Goal: Task Accomplishment & Management: Complete application form

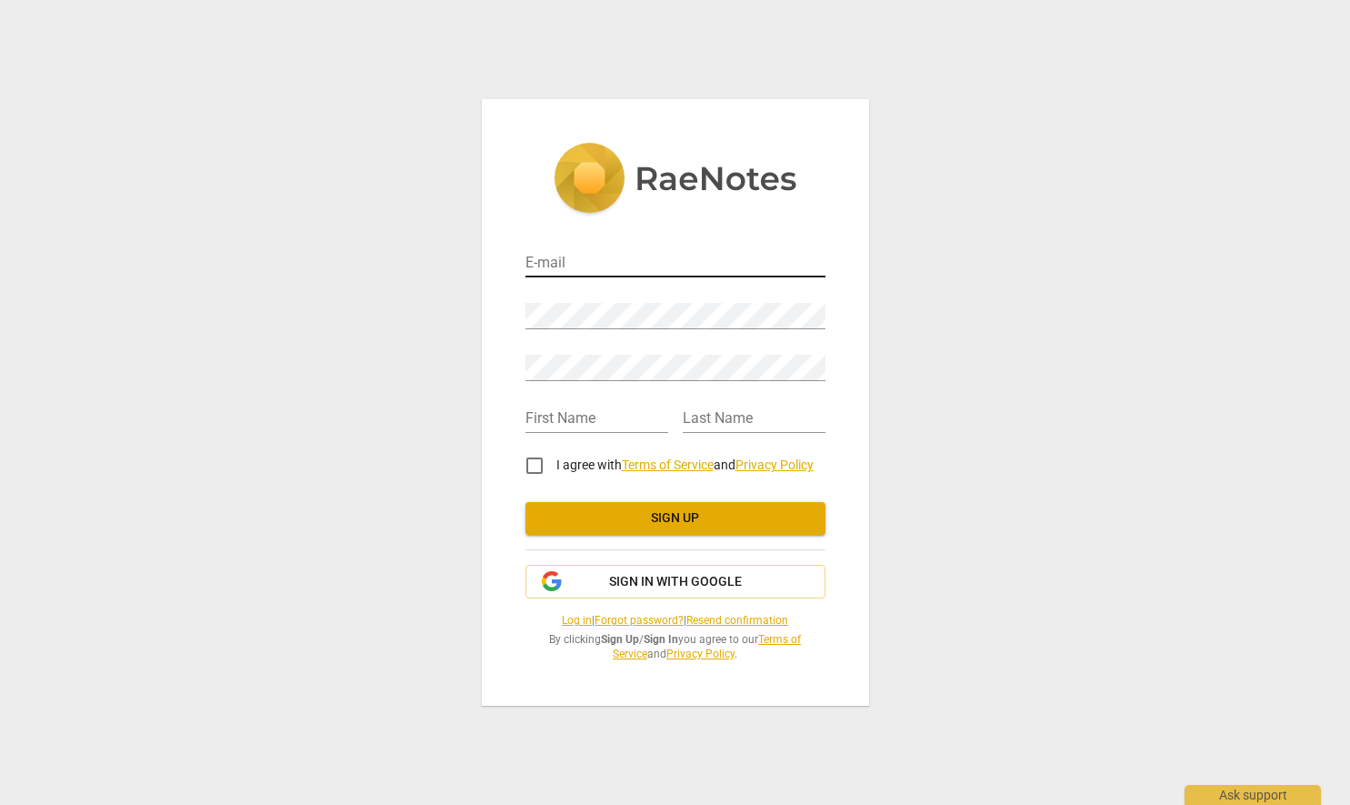
click at [636, 272] on input "email" at bounding box center [675, 264] width 300 height 26
click at [825, 215] on div "E-mail Password Retype Password First Name Last Name I agree with Terms of Serv…" at bounding box center [675, 401] width 387 height 605
click at [739, 261] on input "email" at bounding box center [675, 264] width 300 height 26
type input "[EMAIL_ADDRESS][PERSON_NAME][PERSON_NAME][DOMAIN_NAME]"
type input "[PERSON_NAME]"
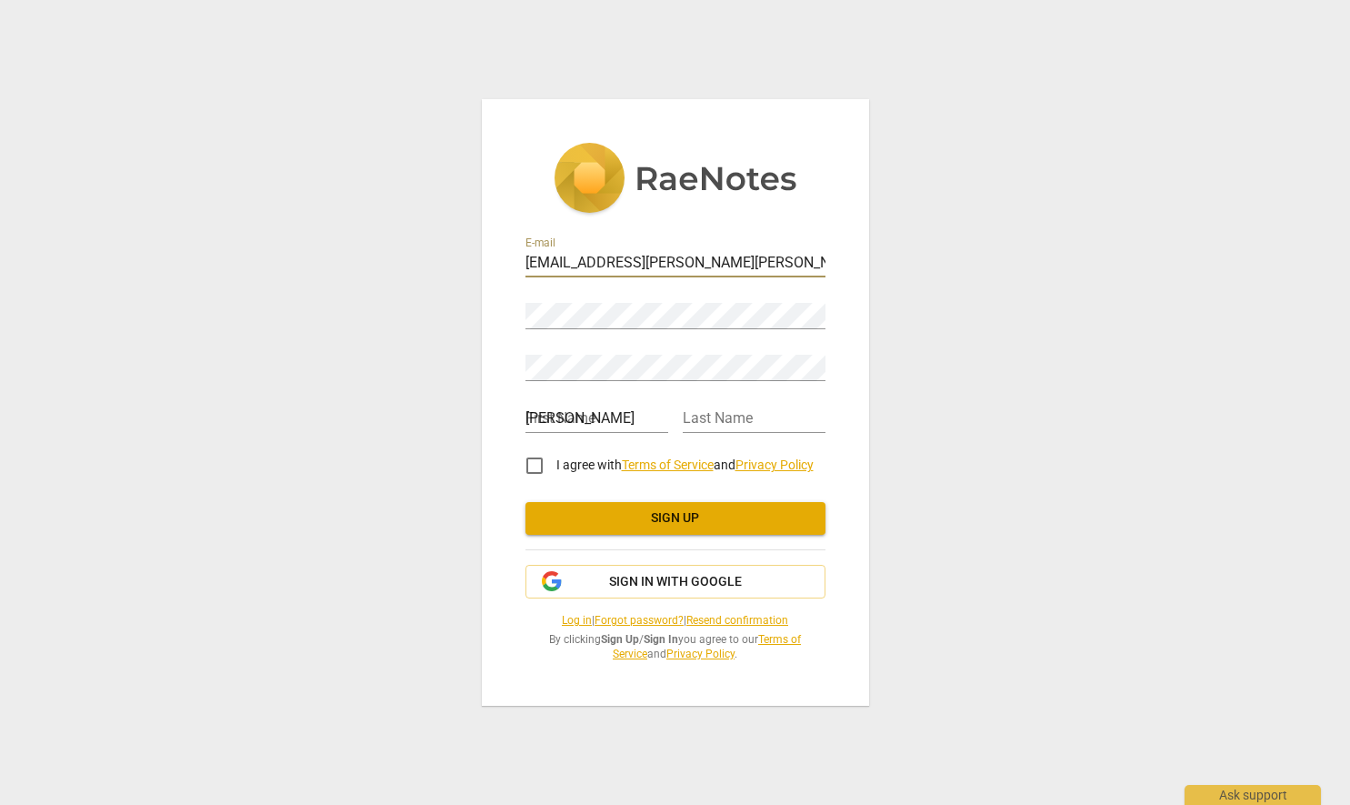
type input "[PERSON_NAME]"
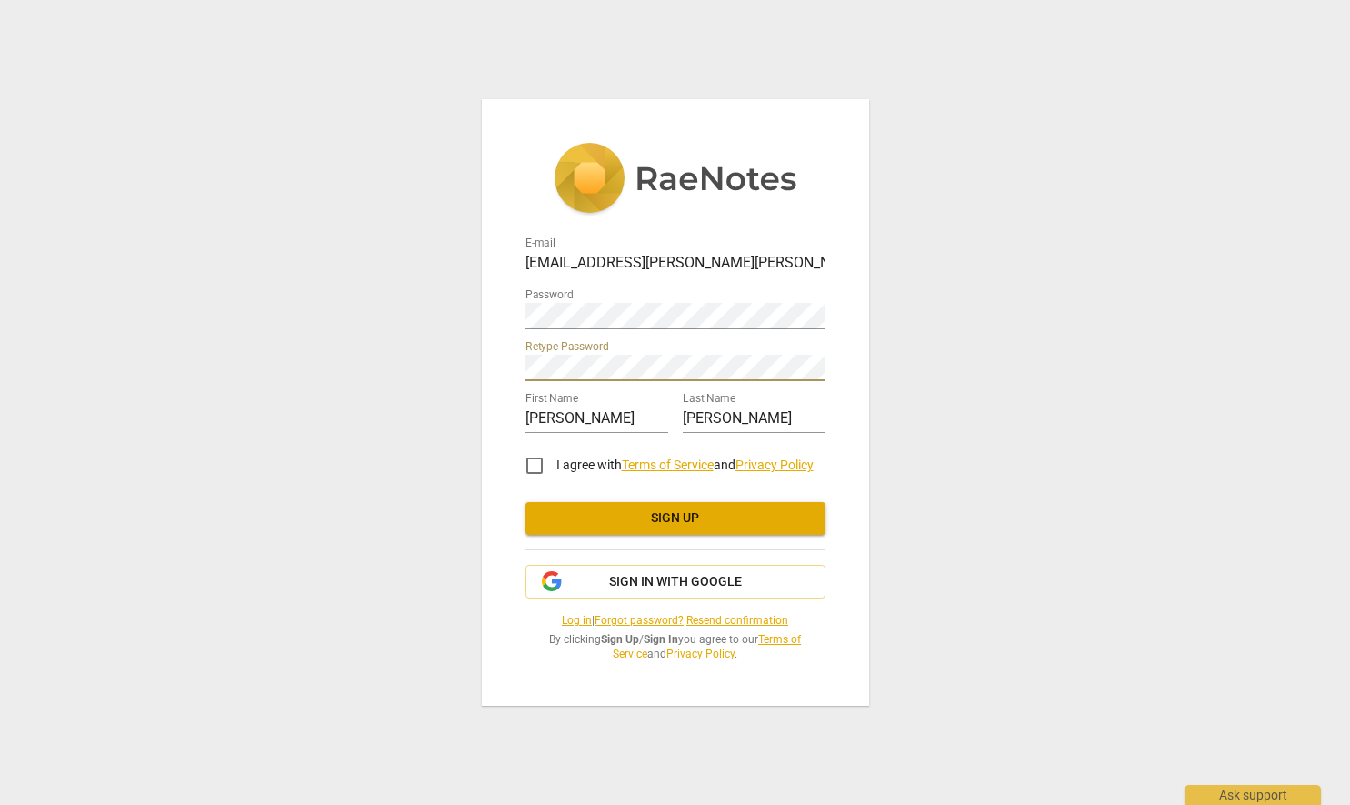
click at [532, 460] on input "I agree with Terms of Service and Privacy Policy" at bounding box center [535, 466] width 44 height 44
checkbox input "true"
click at [642, 524] on span "Sign up" at bounding box center [675, 518] width 271 height 18
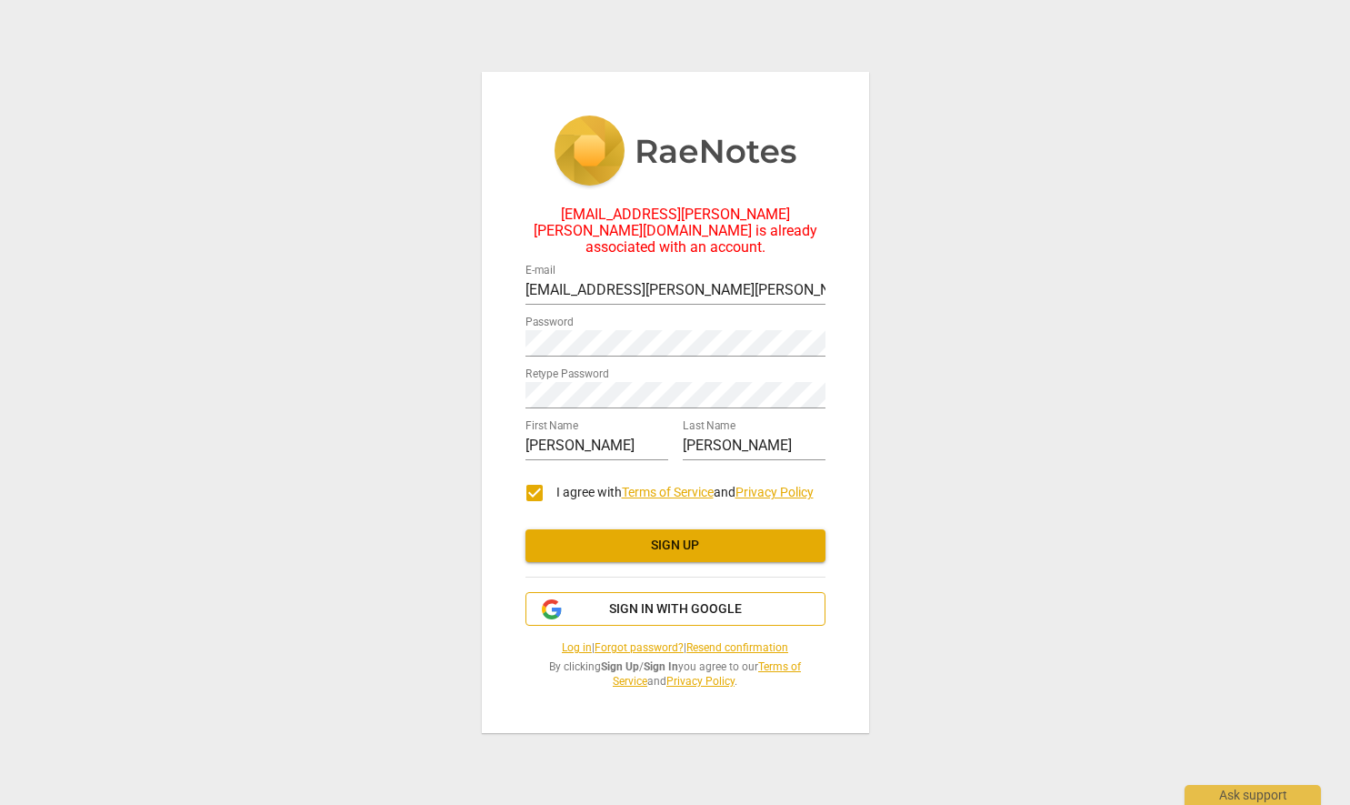
click at [682, 600] on span "Sign in with Google" at bounding box center [675, 609] width 133 height 18
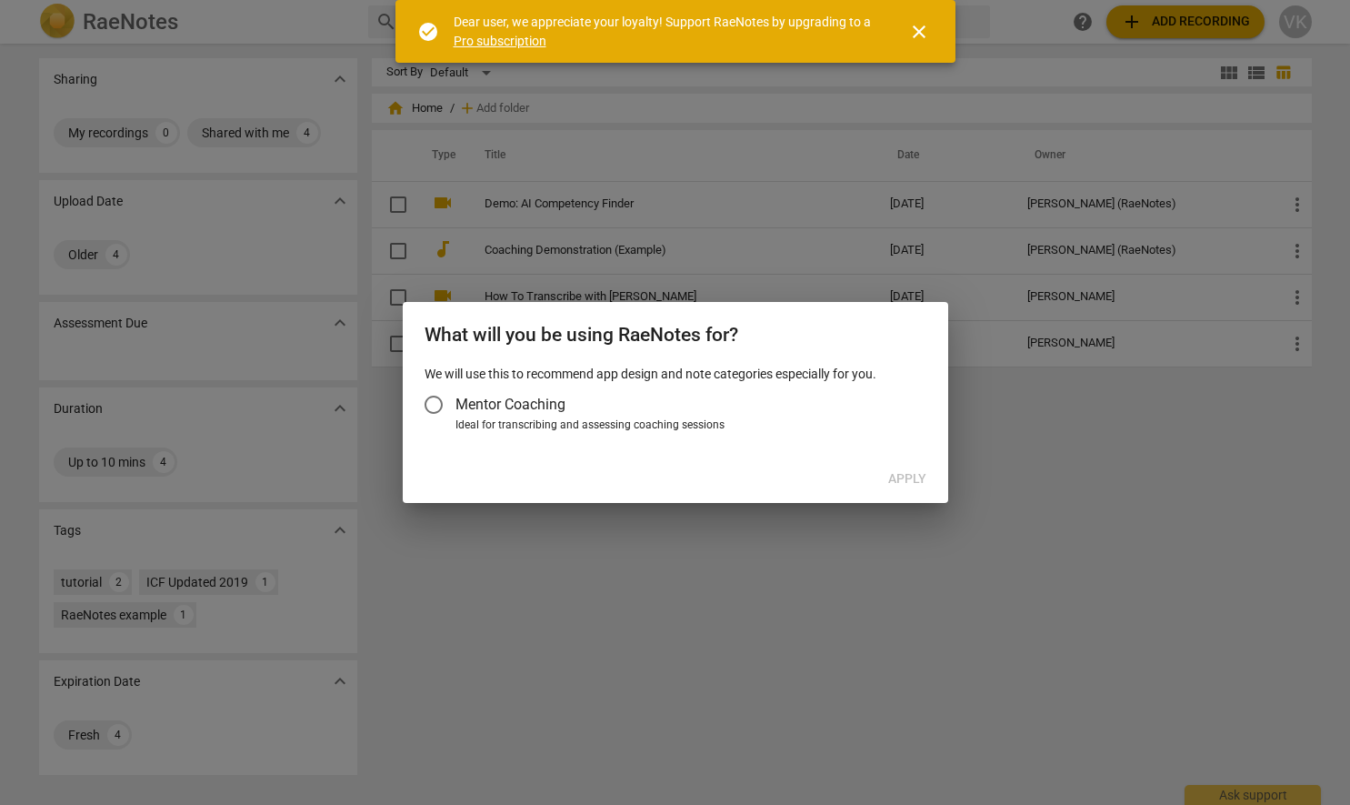
click at [435, 405] on input "Mentor Coaching" at bounding box center [434, 405] width 44 height 44
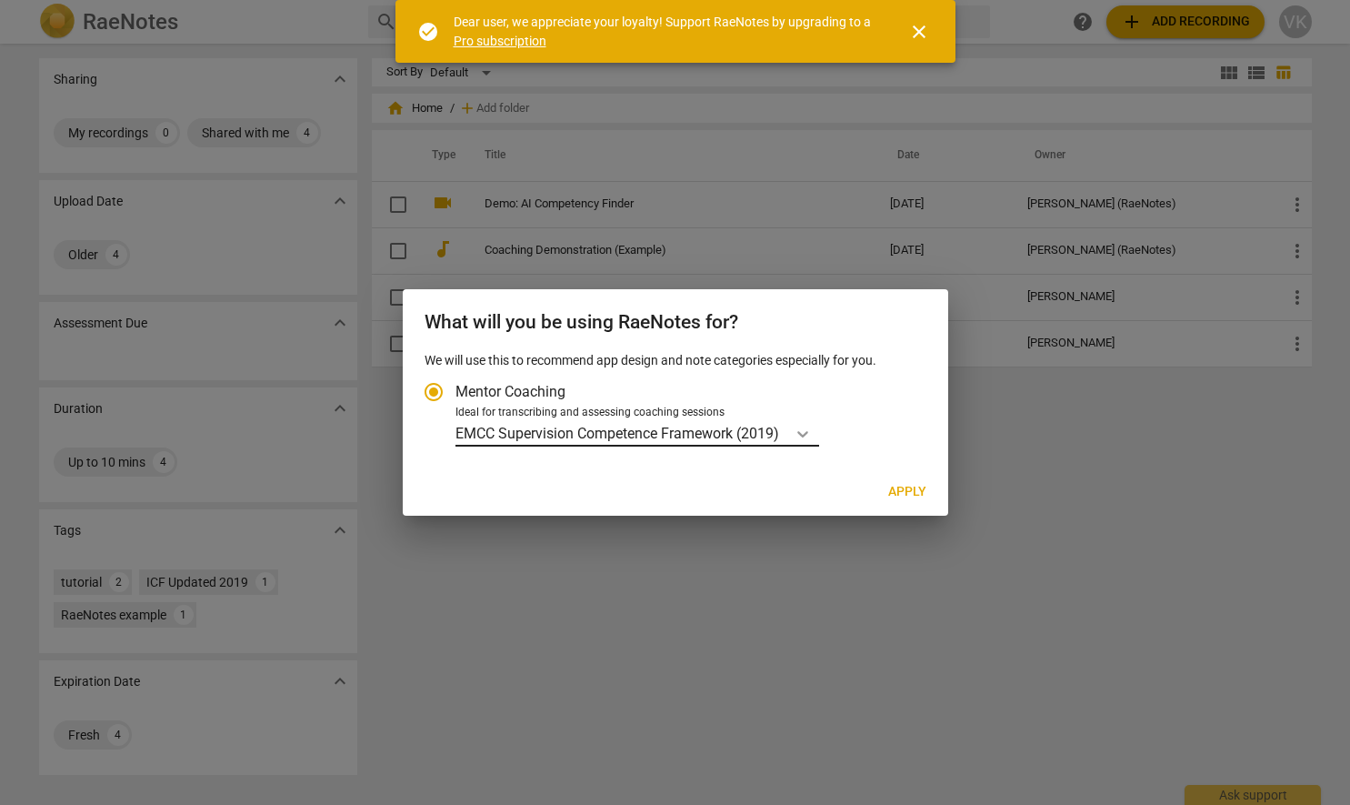
click at [806, 435] on icon "Account type" at bounding box center [802, 434] width 11 height 6
click at [0, 0] on input "Ideal for transcribing and assessing coaching sessions EMCC Supervision Compete…" at bounding box center [0, 0] width 0 height 0
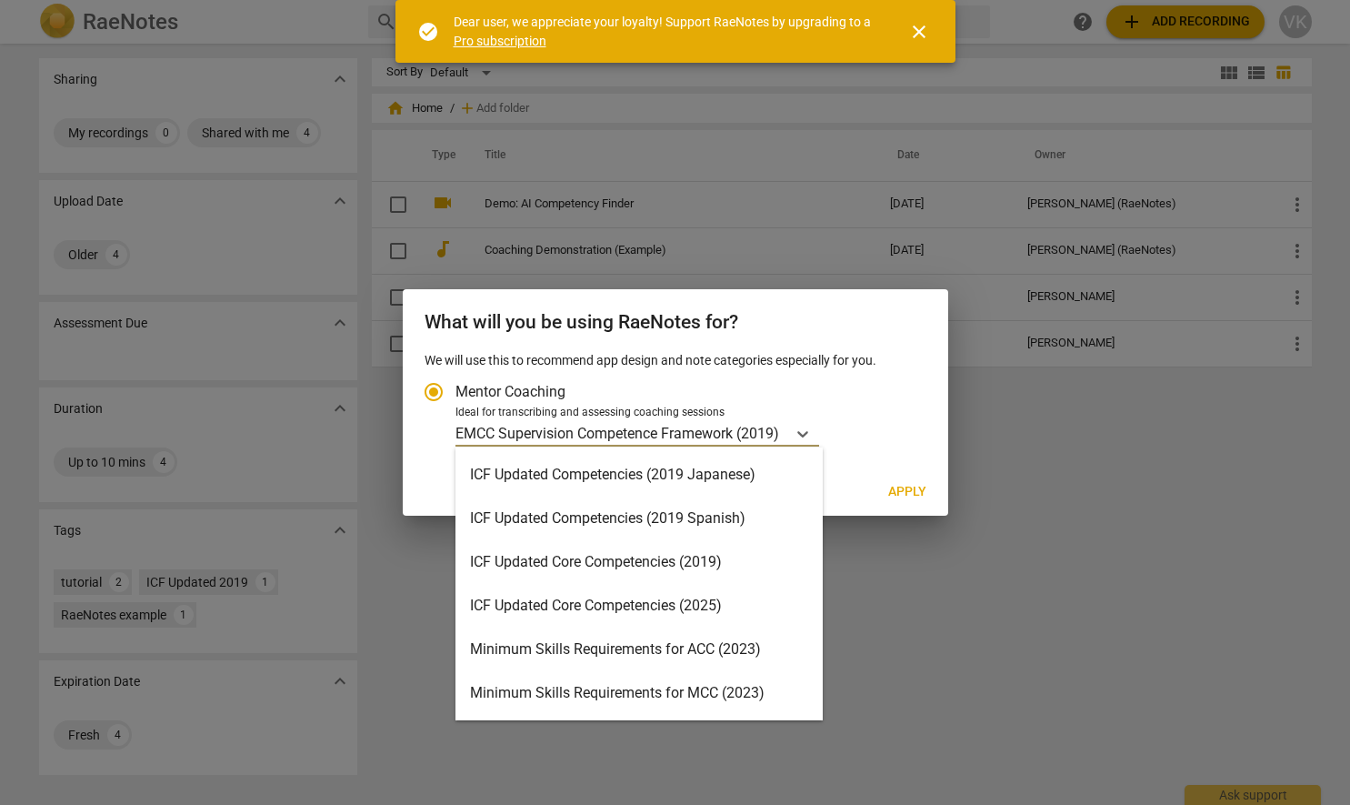
scroll to position [364, 0]
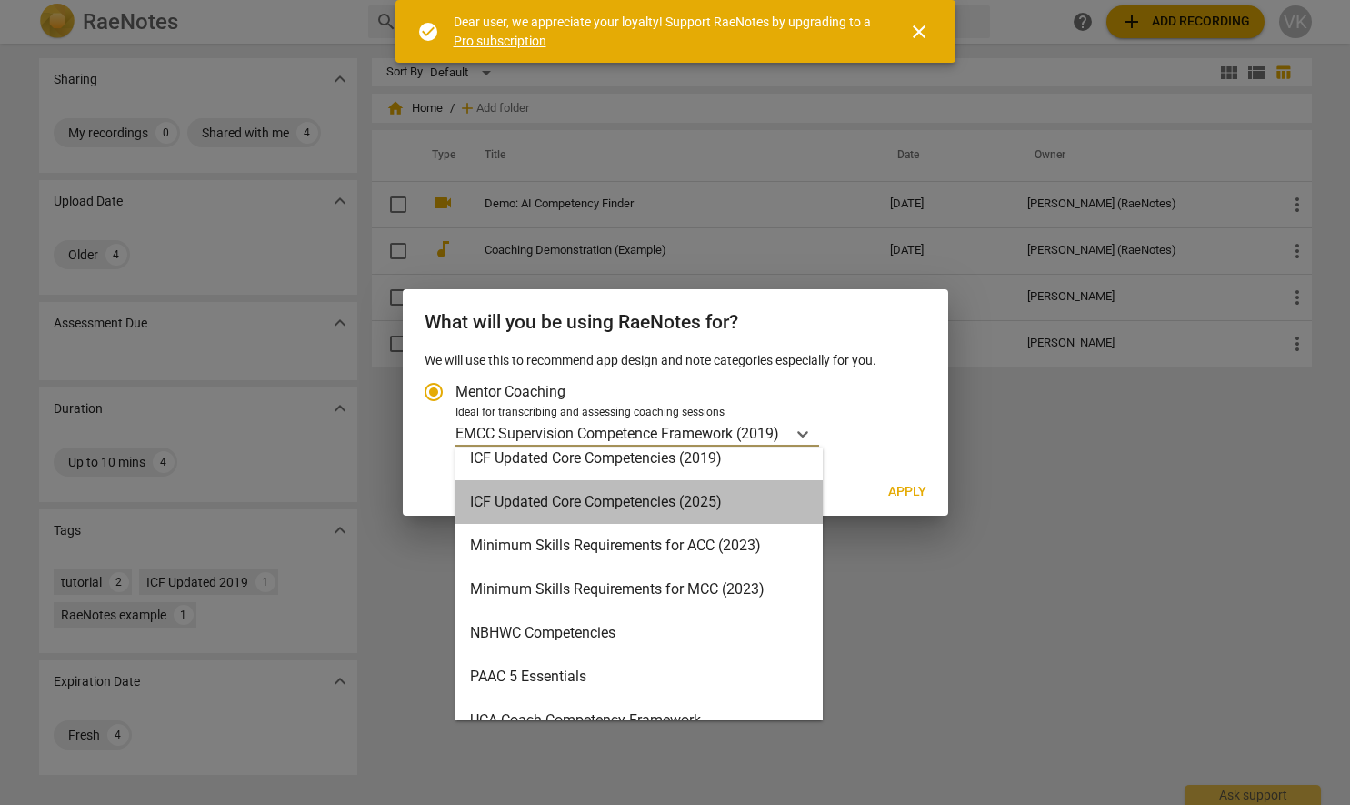
click at [722, 506] on div "ICF Updated Core Competencies (2025)" at bounding box center [638, 502] width 367 height 44
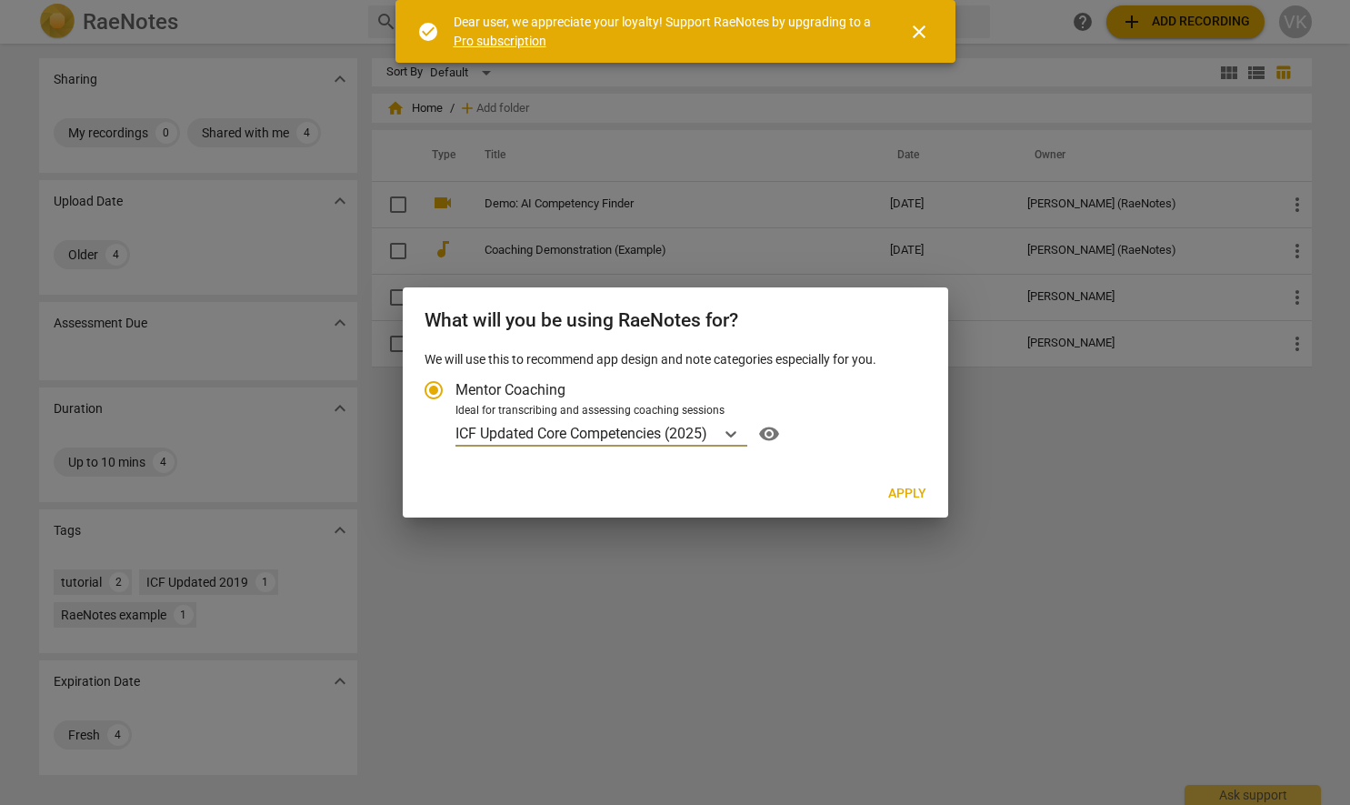
click at [921, 495] on span "Apply" at bounding box center [907, 494] width 38 height 18
radio input "false"
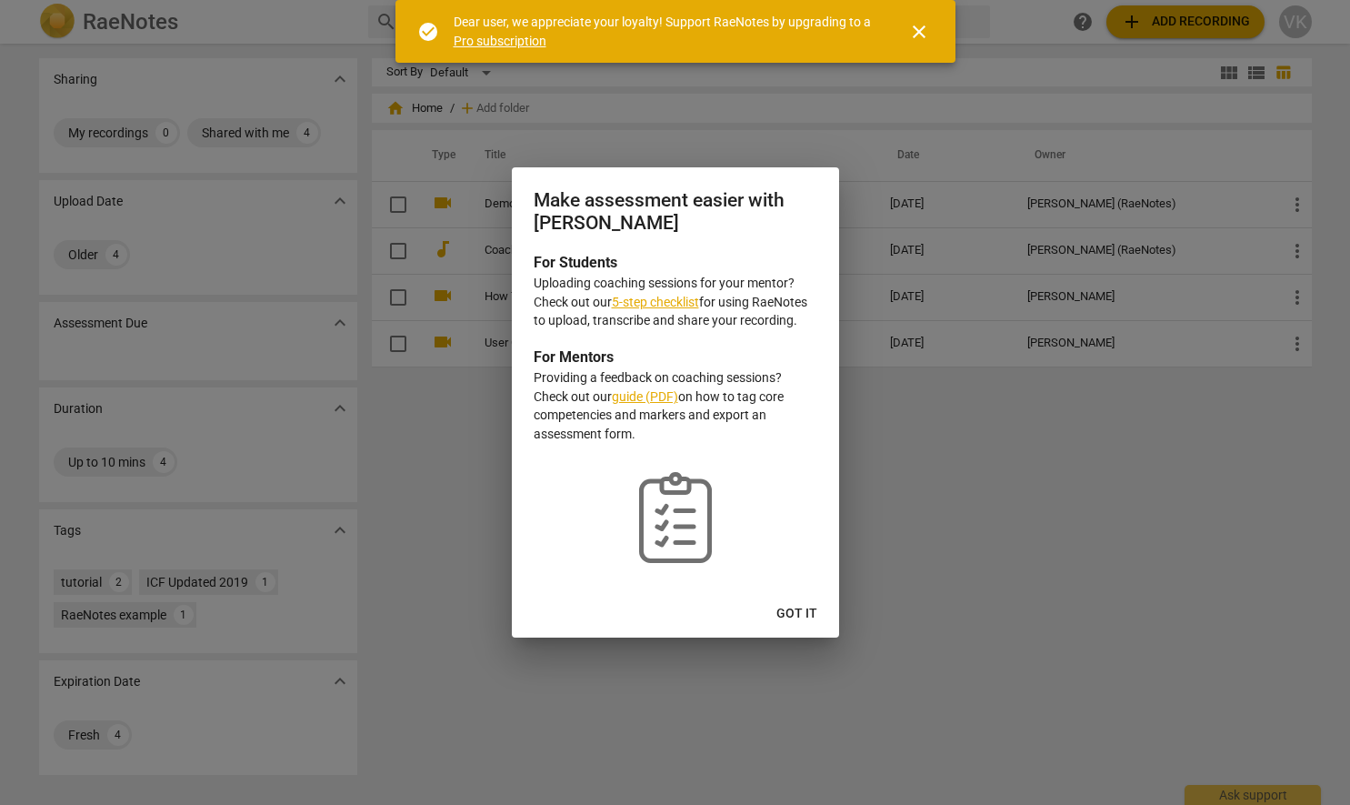
click at [811, 613] on span "Got it" at bounding box center [796, 614] width 41 height 18
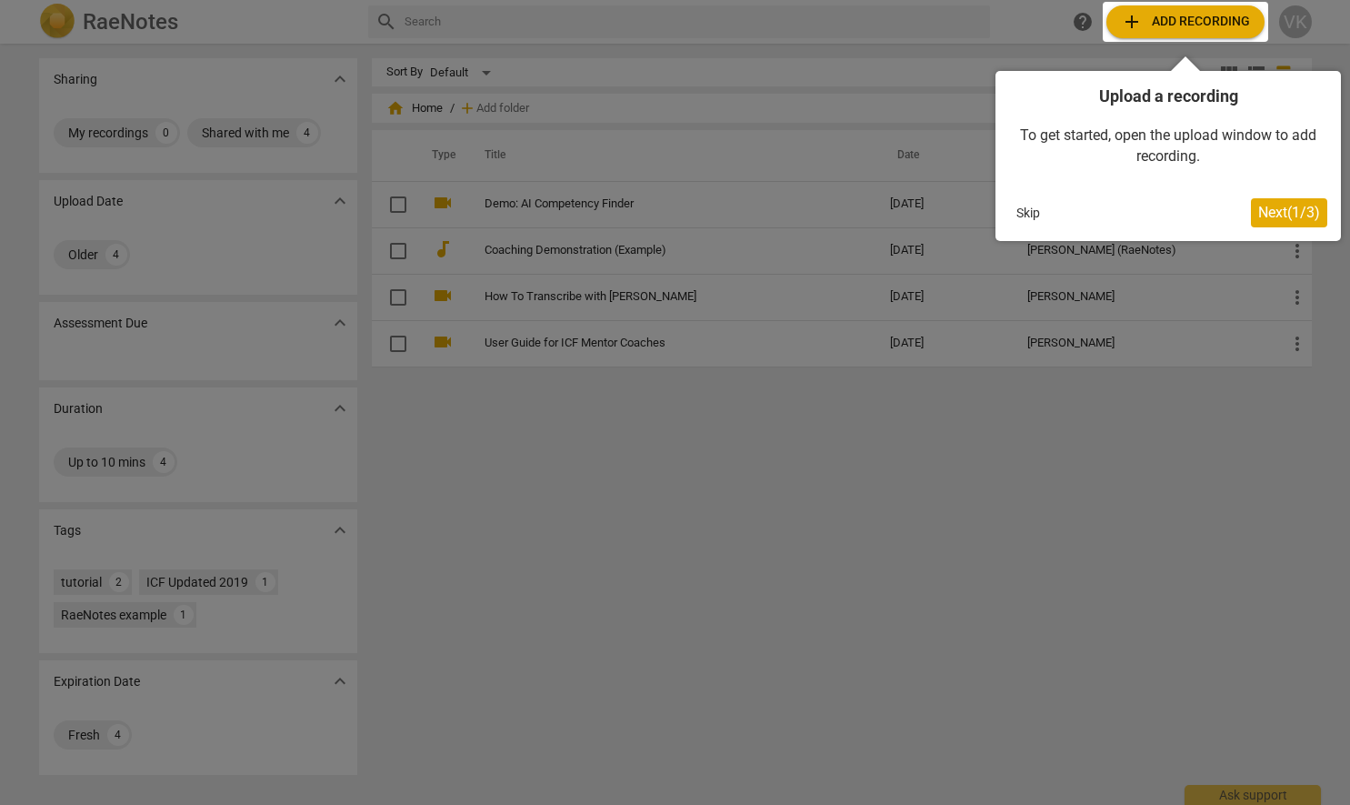
click at [1314, 214] on span "Next ( 1 / 3 )" at bounding box center [1289, 212] width 62 height 17
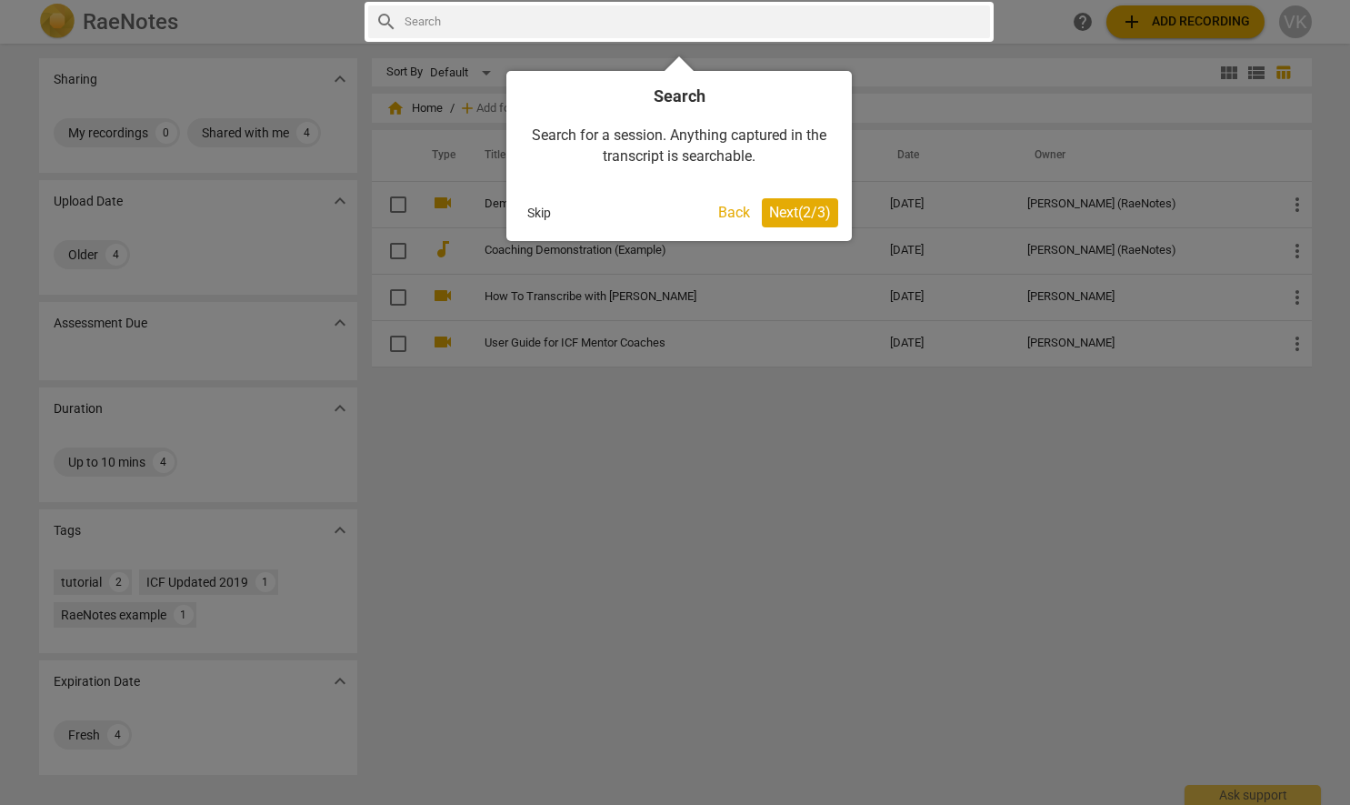
click at [823, 219] on span "Next ( 2 / 3 )" at bounding box center [800, 212] width 62 height 17
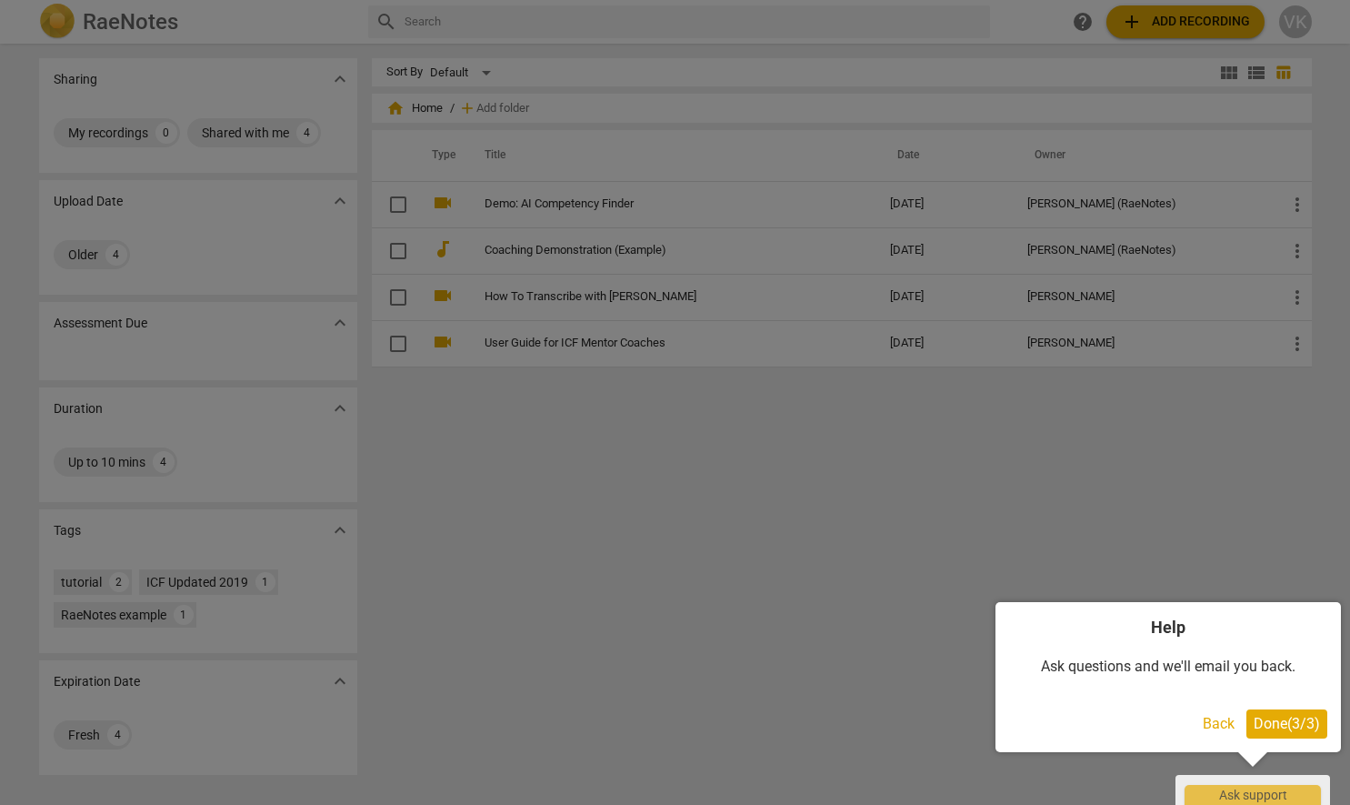
click at [1225, 34] on div at bounding box center [675, 402] width 1350 height 805
click at [1274, 719] on span "Done ( 3 / 3 )" at bounding box center [1287, 723] width 66 height 17
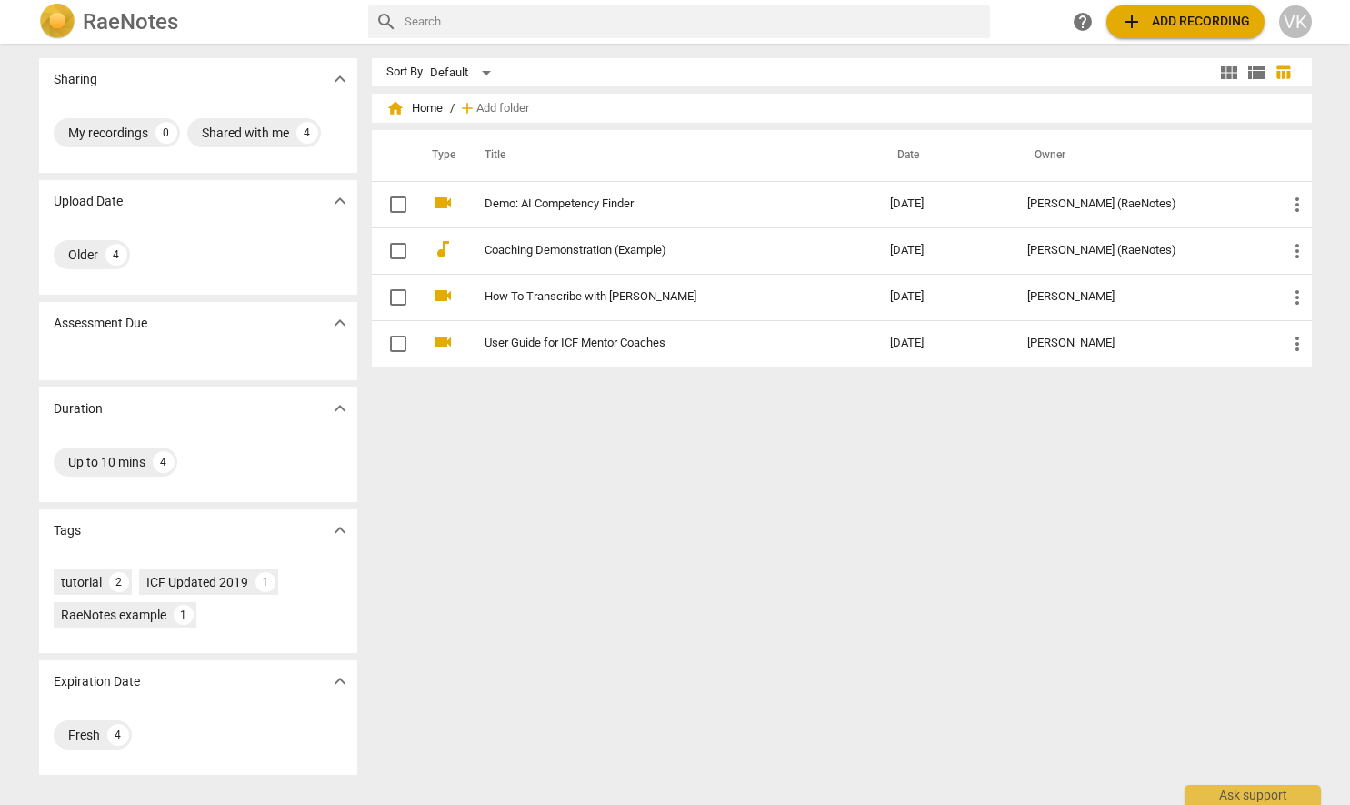
click at [1206, 18] on span "add Add recording" at bounding box center [1185, 22] width 129 height 22
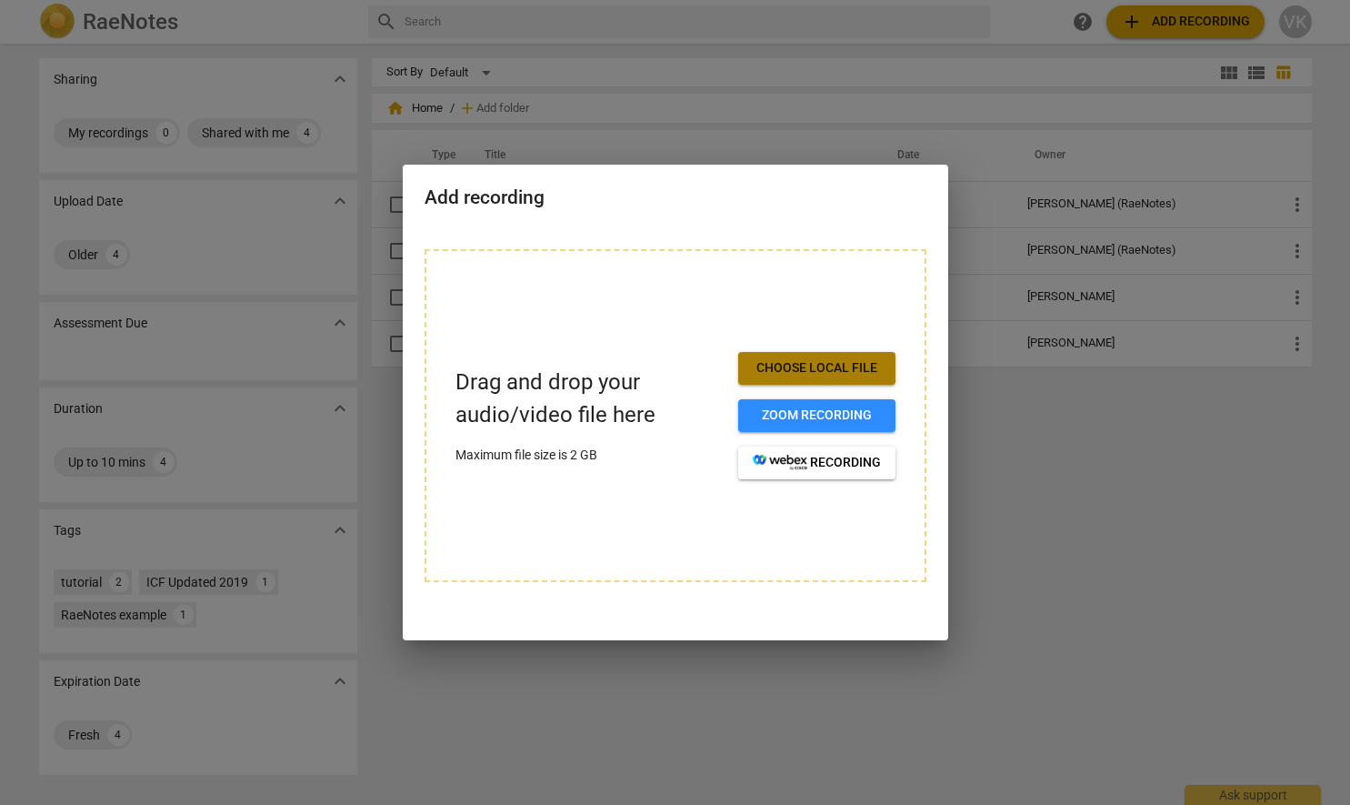
click at [868, 369] on span "Choose local file" at bounding box center [817, 368] width 128 height 18
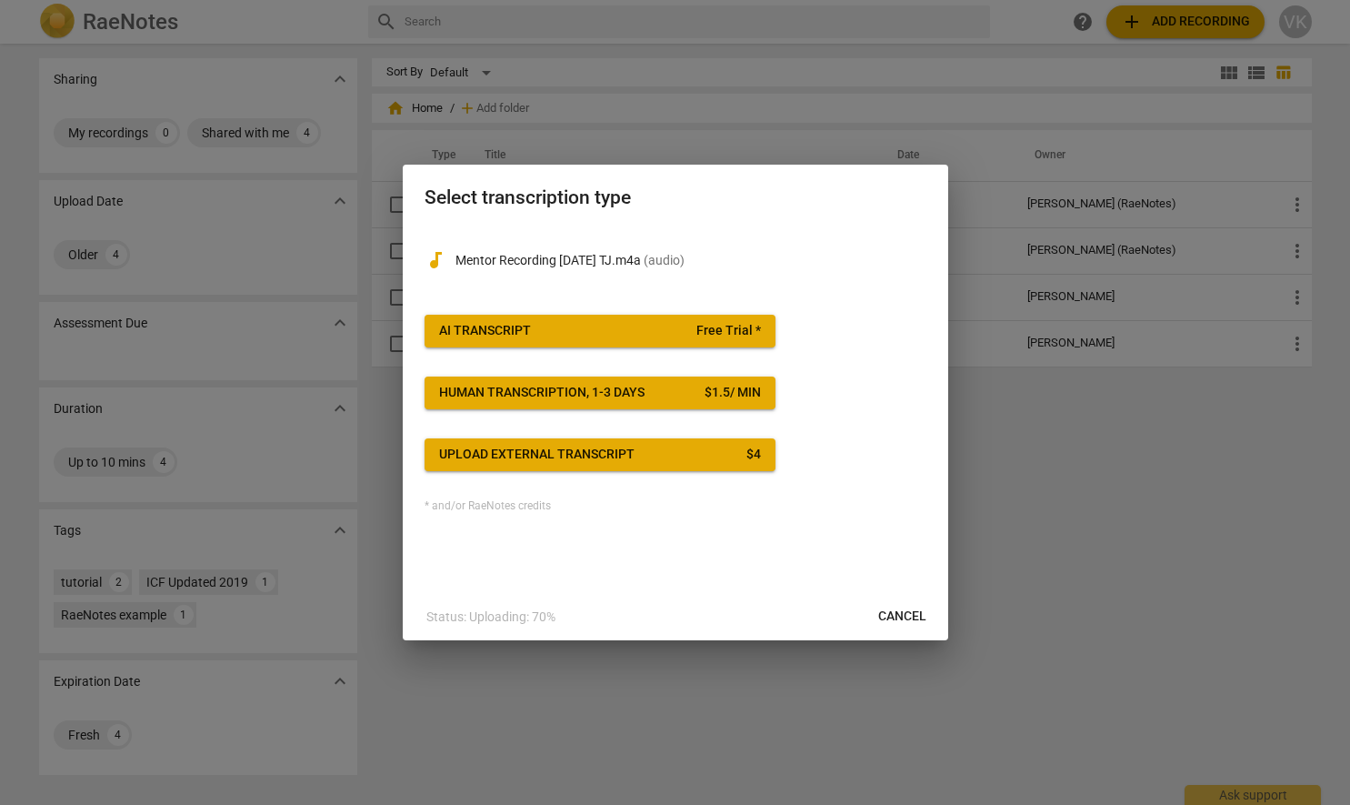
click at [664, 345] on button "AI Transcript Free Trial *" at bounding box center [600, 331] width 351 height 33
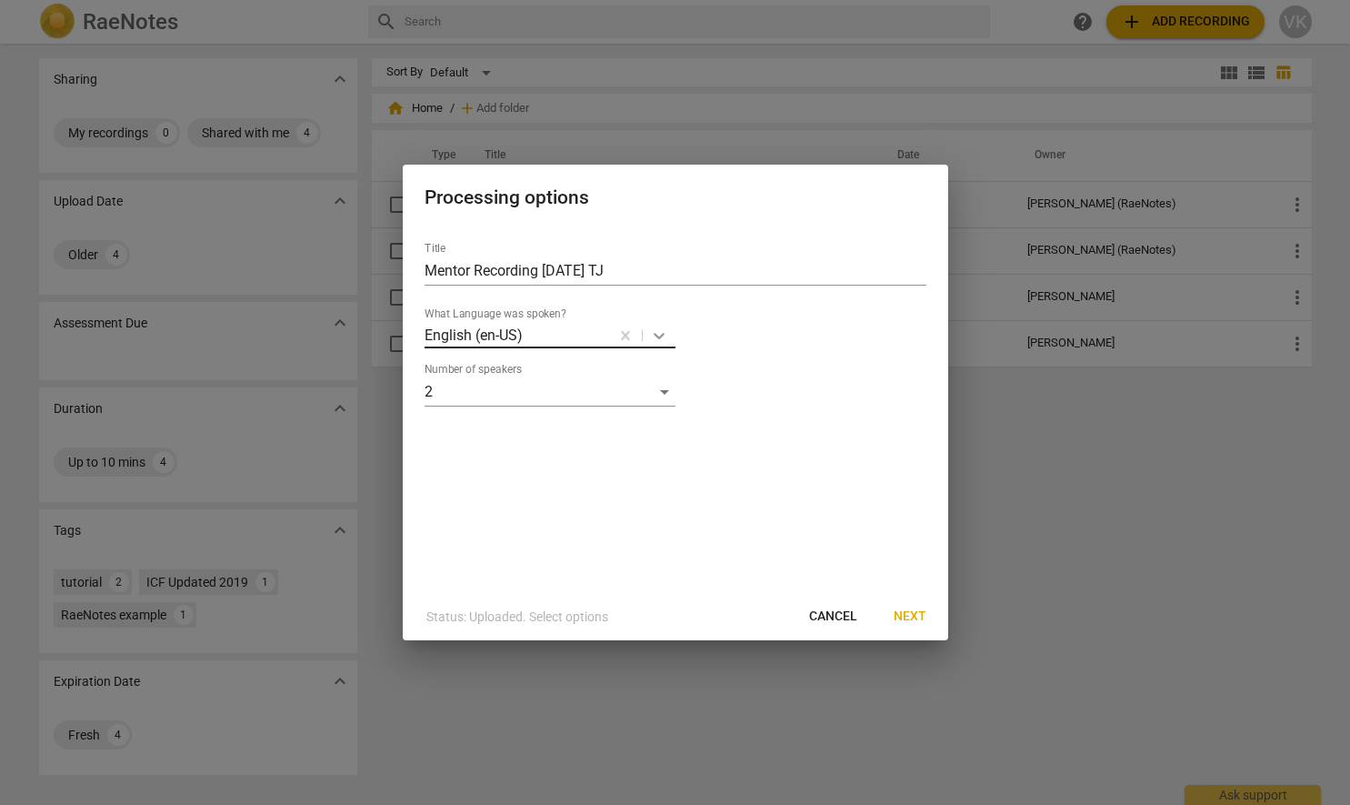
click at [659, 336] on icon at bounding box center [659, 336] width 11 height 6
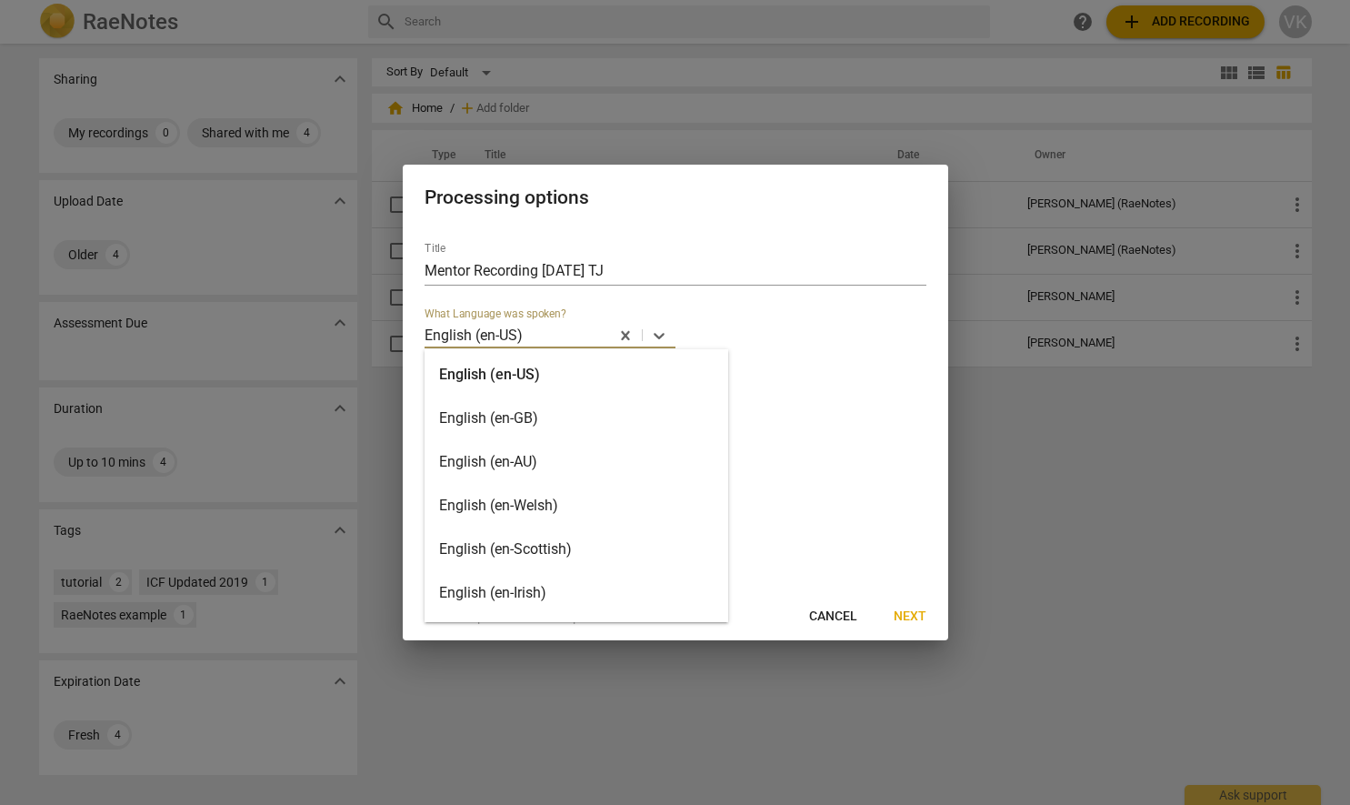
click at [551, 423] on div "English (en-GB)" at bounding box center [577, 418] width 304 height 44
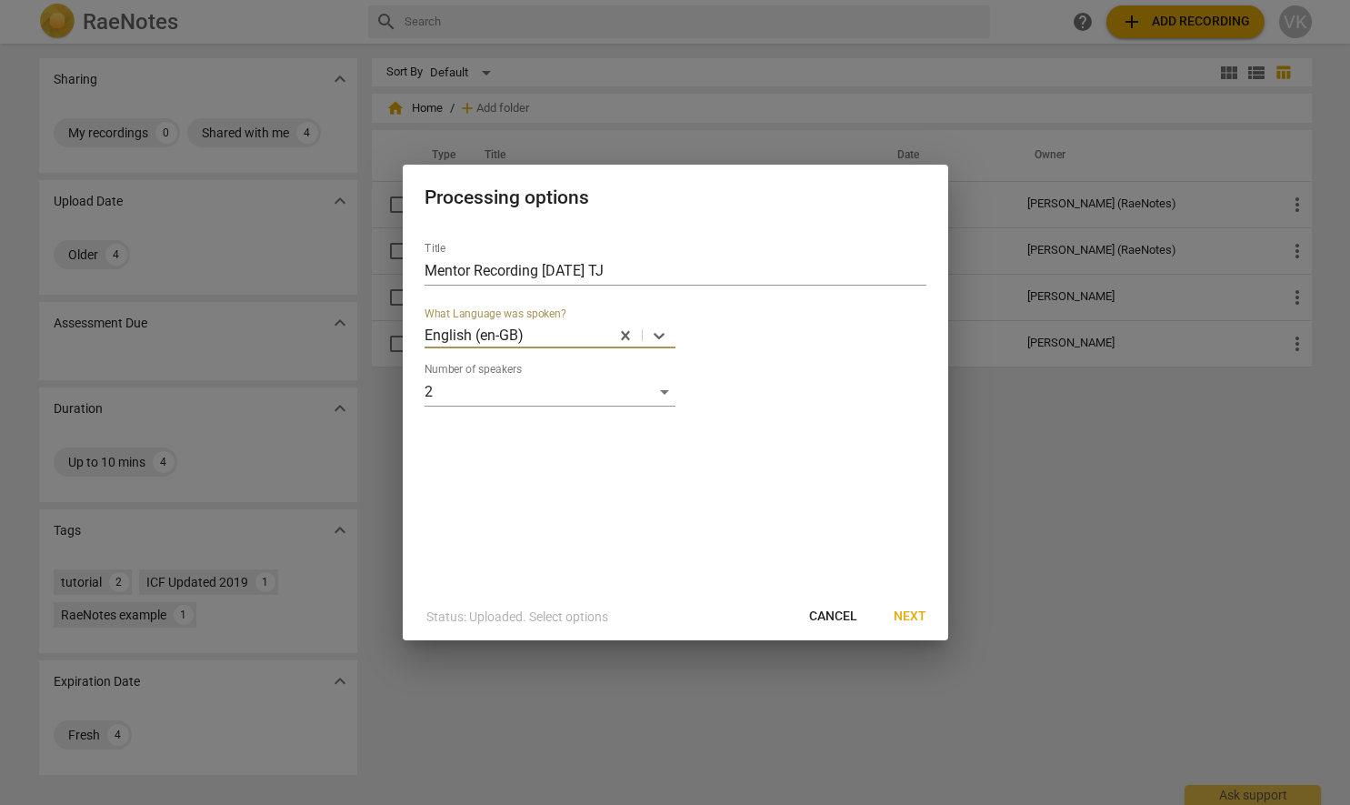
click at [902, 607] on span "Next" at bounding box center [910, 616] width 33 height 18
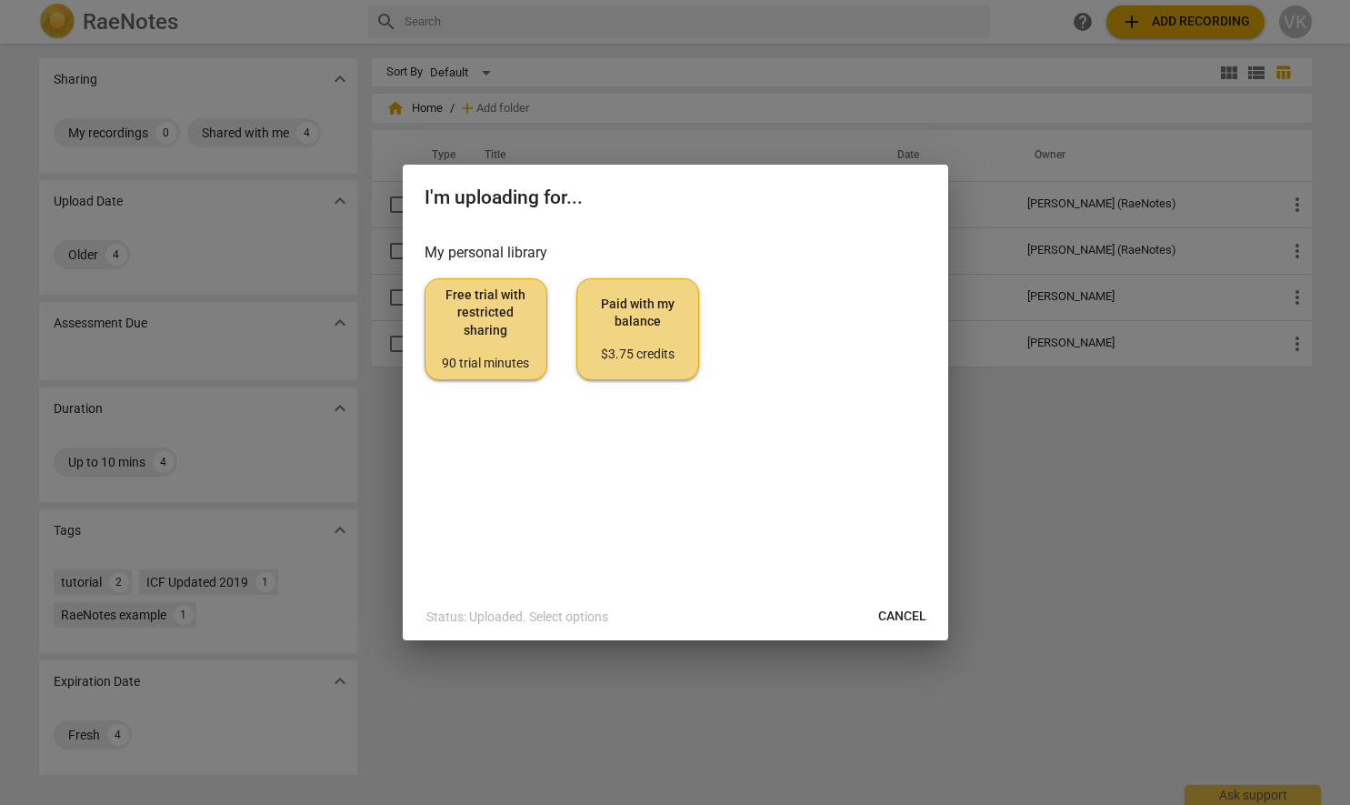
click at [526, 329] on span "Free trial with restricted sharing 90 trial minutes" at bounding box center [486, 328] width 92 height 85
